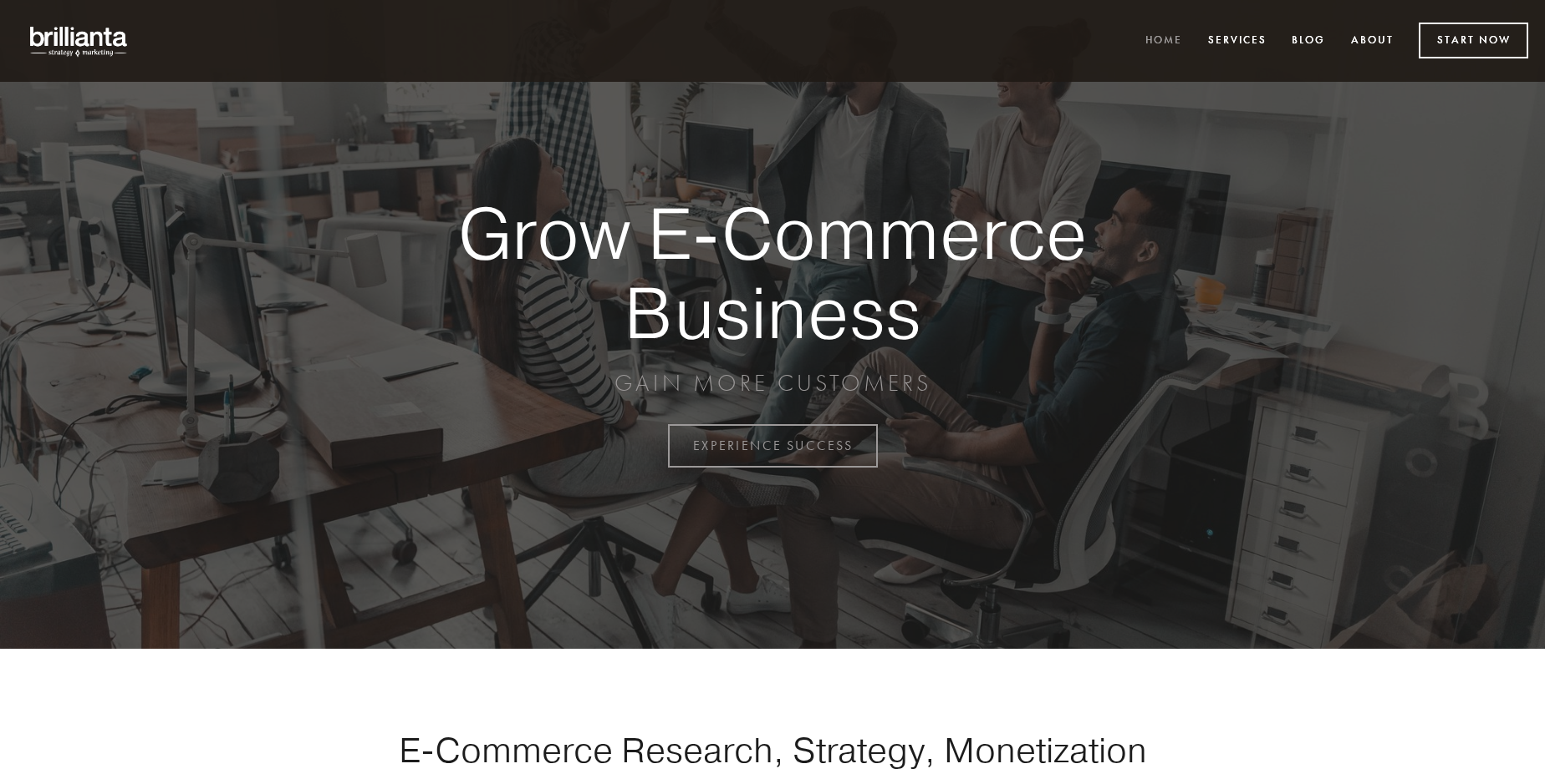
scroll to position [4379, 0]
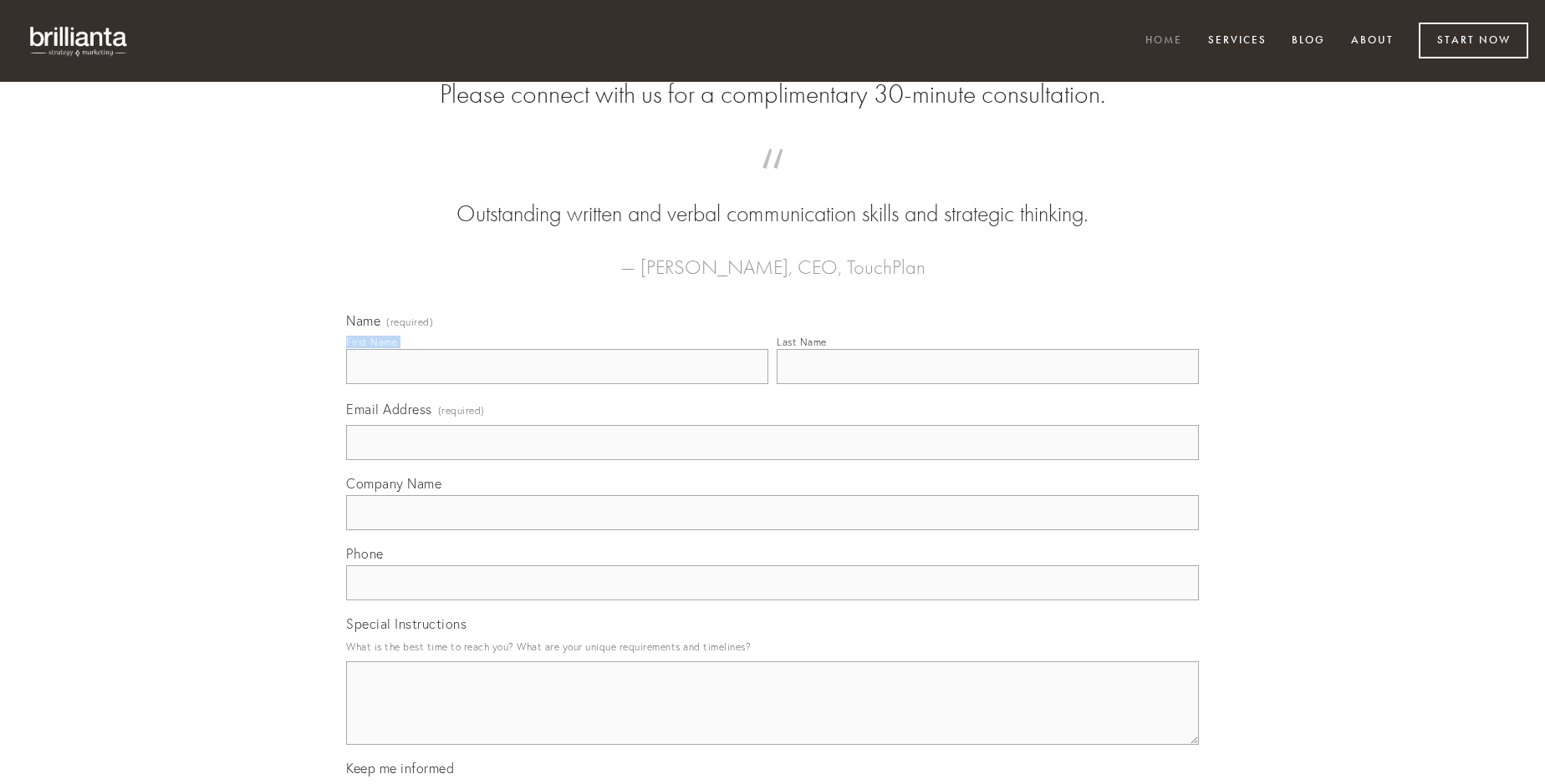
type input "[PERSON_NAME]"
click at [987, 384] on input "Last Name" at bounding box center [988, 367] width 422 height 35
type input "[PERSON_NAME]"
click at [772, 460] on input "Email Address (required)" at bounding box center [772, 442] width 852 height 35
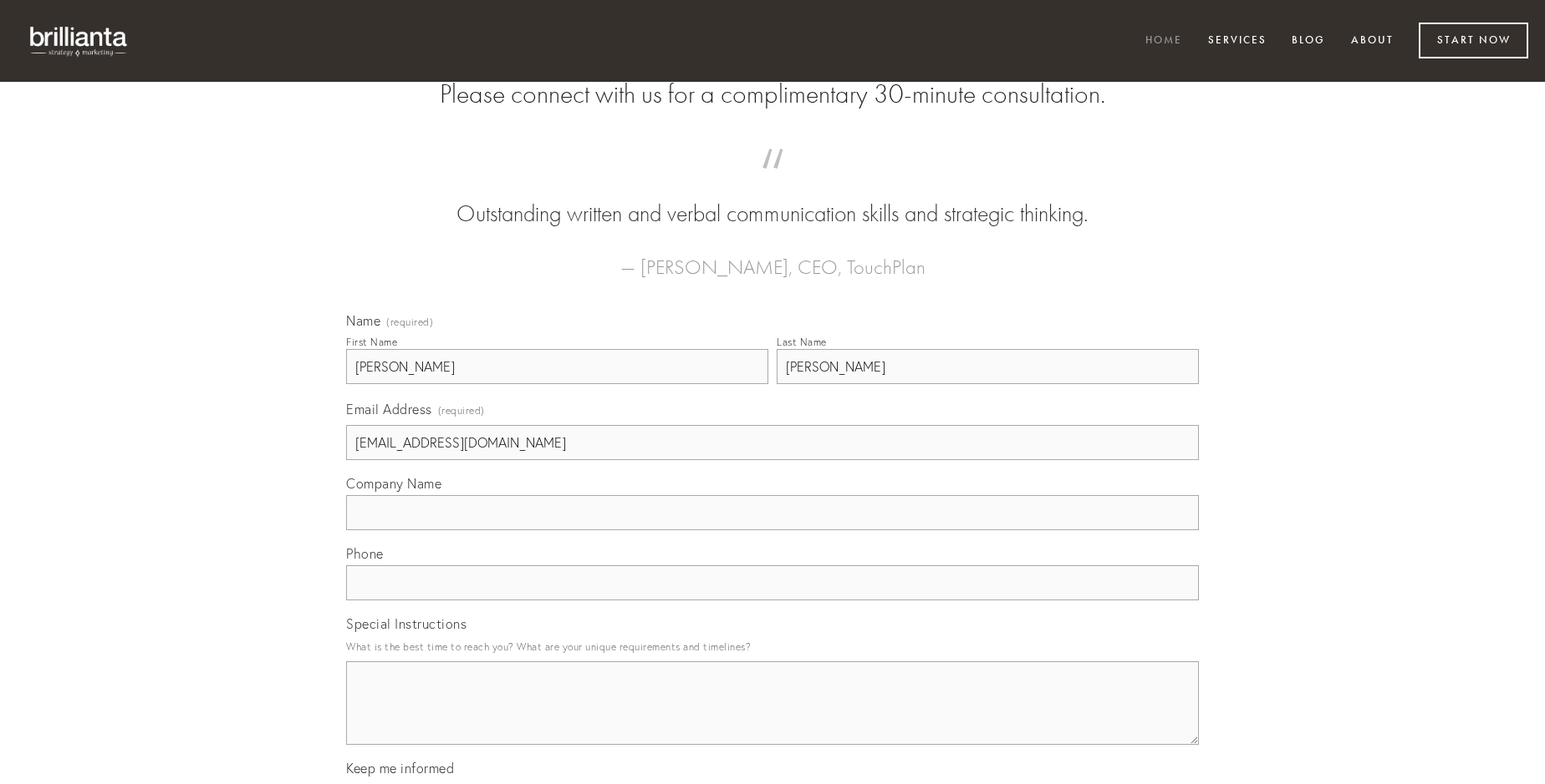
type input "[EMAIL_ADDRESS][DOMAIN_NAME]"
click at [772, 531] on input "Company Name" at bounding box center [772, 513] width 852 height 35
type input "atrocitas"
click at [772, 601] on input "text" at bounding box center [772, 583] width 852 height 35
click at [772, 718] on textarea "Special Instructions" at bounding box center [772, 703] width 852 height 83
